Goal: Find specific page/section: Find specific page/section

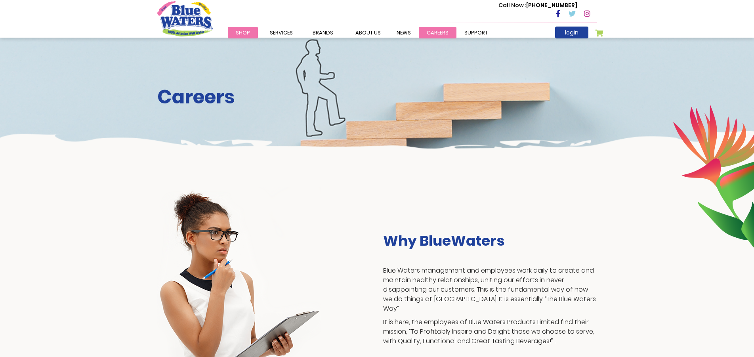
click at [439, 30] on link "careers" at bounding box center [438, 32] width 38 height 11
